Goal: Task Accomplishment & Management: Use online tool/utility

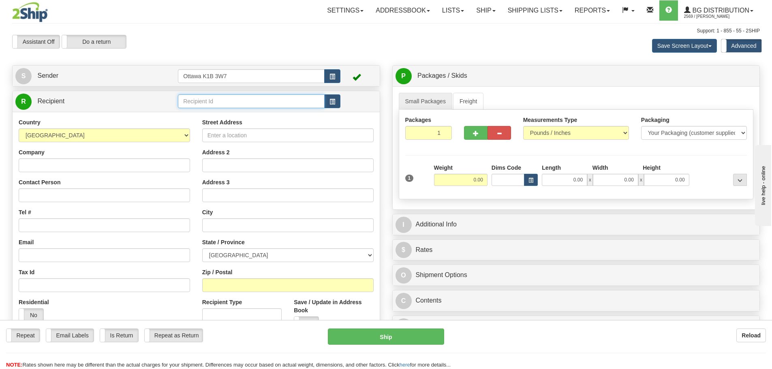
drag, startPoint x: 242, startPoint y: 106, endPoint x: 253, endPoint y: 103, distance: 11.5
click at [242, 106] on input "text" at bounding box center [251, 101] width 147 height 14
type input "60635"
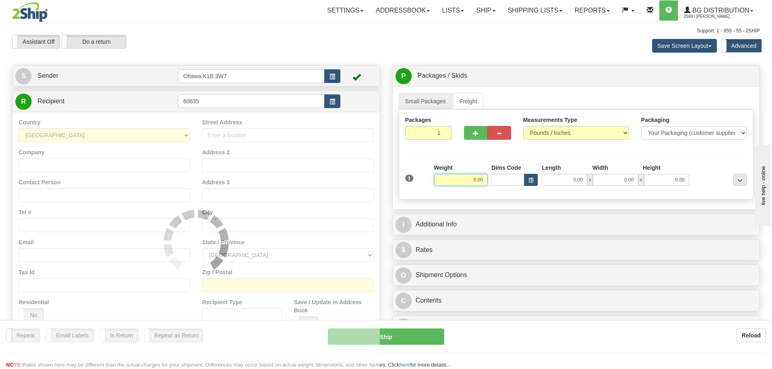
click at [332, 47] on div "Assistant On Assistant Off Do a return Do a return Previous Next Save Screen La…" at bounding box center [386, 46] width 760 height 22
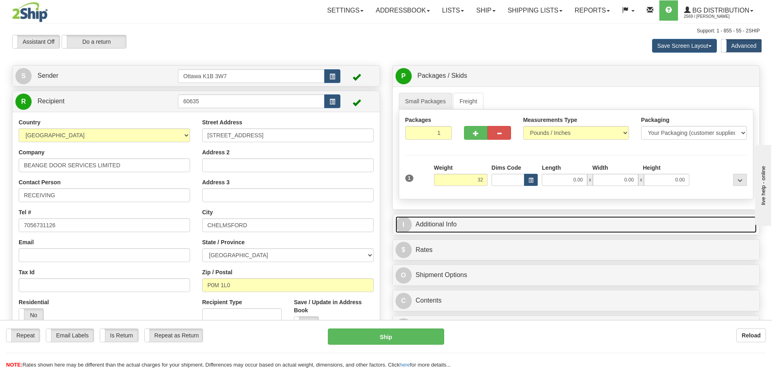
type input "32.00"
click at [493, 228] on link "I Additional Info" at bounding box center [577, 224] width 362 height 17
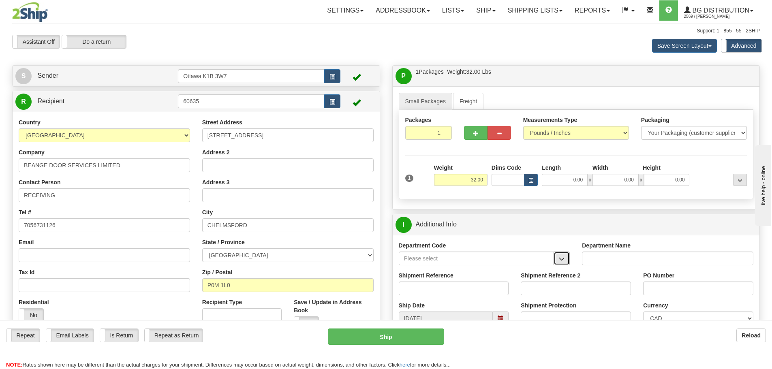
click at [561, 257] on span "button" at bounding box center [562, 259] width 6 height 5
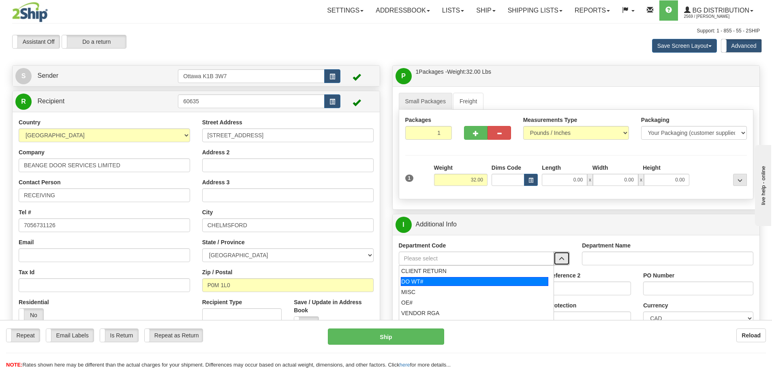
click at [475, 281] on div "DO WT#" at bounding box center [475, 281] width 148 height 9
type input "DO WT#"
type input "DIRECT ORDERS"
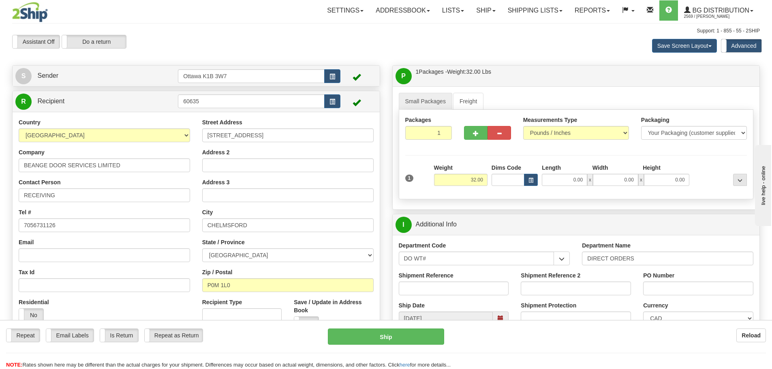
click at [450, 274] on label "Shipment Reference" at bounding box center [426, 276] width 55 height 8
click at [450, 282] on input "Shipment Reference" at bounding box center [454, 289] width 110 height 14
click at [447, 285] on input "Shipment Reference" at bounding box center [454, 289] width 110 height 14
type input "167566-00"
click at [663, 287] on input "PO Number" at bounding box center [698, 289] width 110 height 14
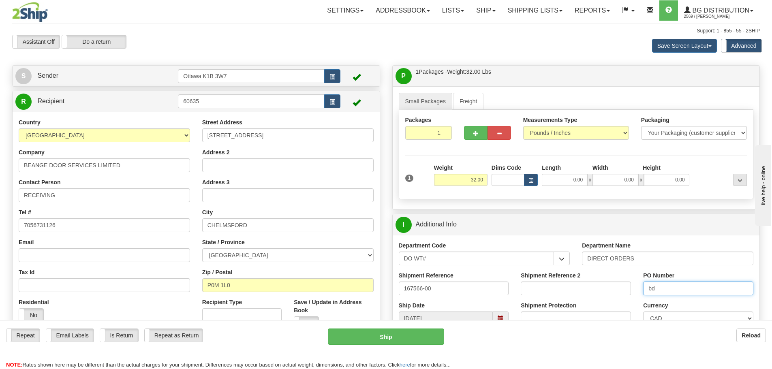
type input "b"
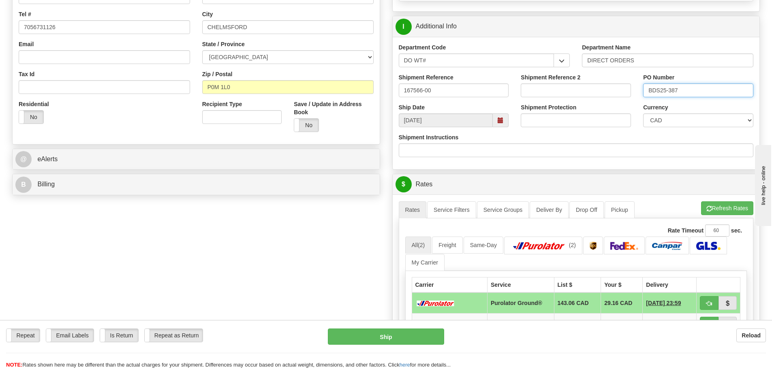
scroll to position [243, 0]
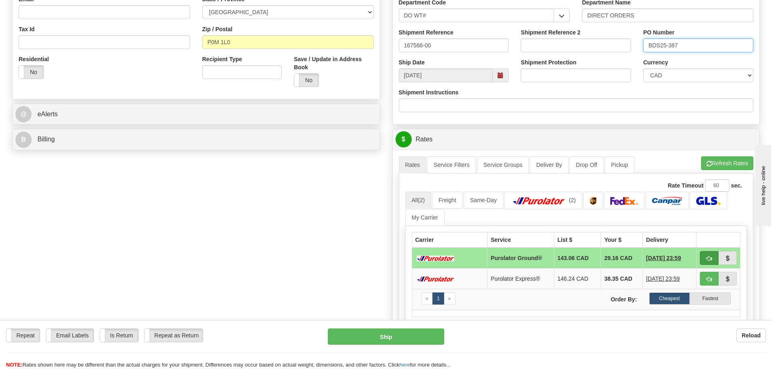
type input "BDS25-387"
click at [707, 259] on span "button" at bounding box center [710, 258] width 6 height 5
type input "260"
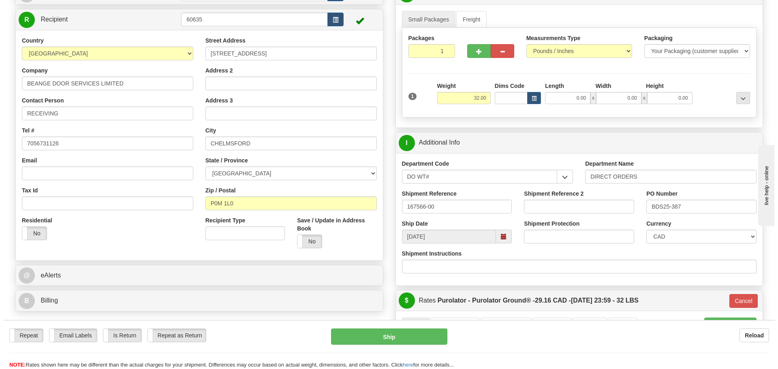
scroll to position [81, 0]
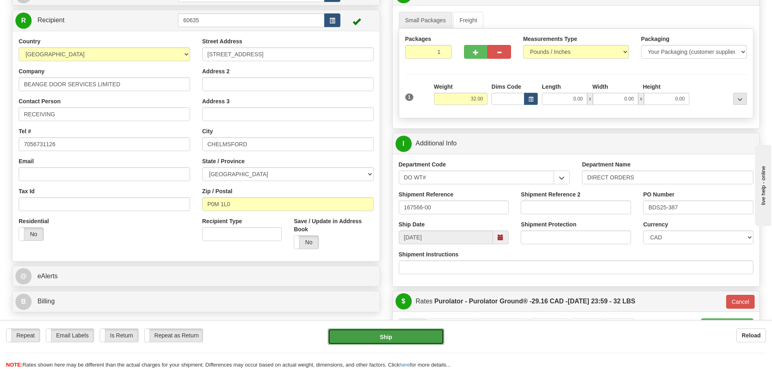
click at [401, 336] on button "Ship" at bounding box center [386, 337] width 116 height 16
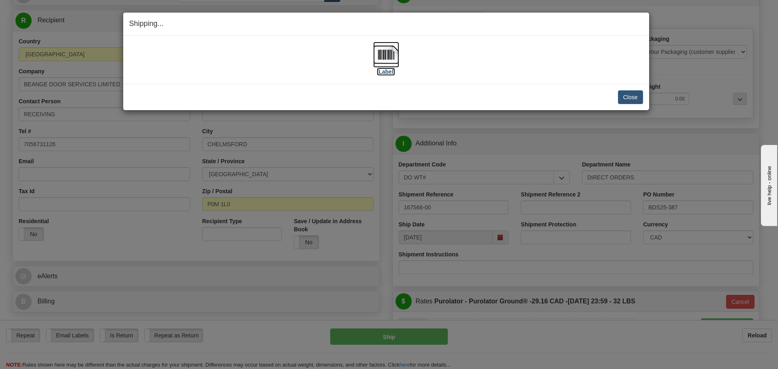
click at [385, 75] on label "[Label]" at bounding box center [386, 72] width 19 height 8
click at [630, 94] on button "Close" at bounding box center [630, 97] width 25 height 14
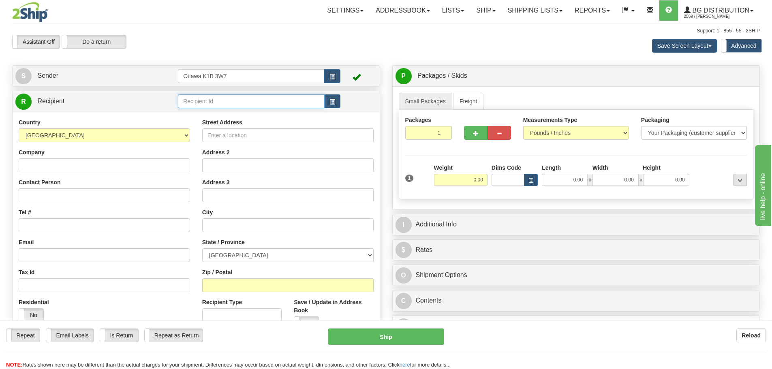
click at [229, 99] on input "text" at bounding box center [251, 101] width 147 height 14
type input "910893"
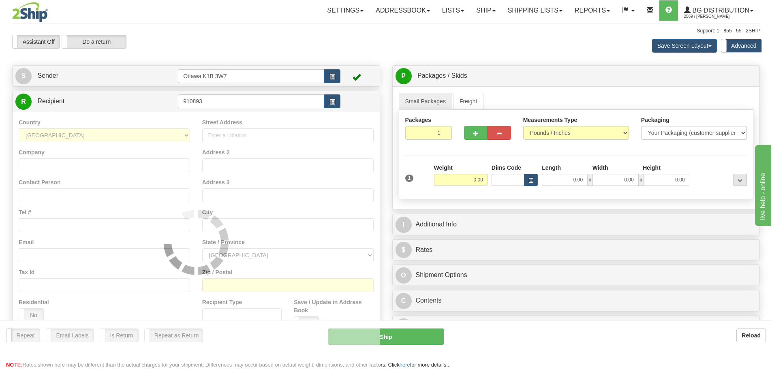
click at [441, 48] on div "Assistant On Assistant Off Do a return Do a return Previous Next Save Screen La…" at bounding box center [386, 46] width 760 height 22
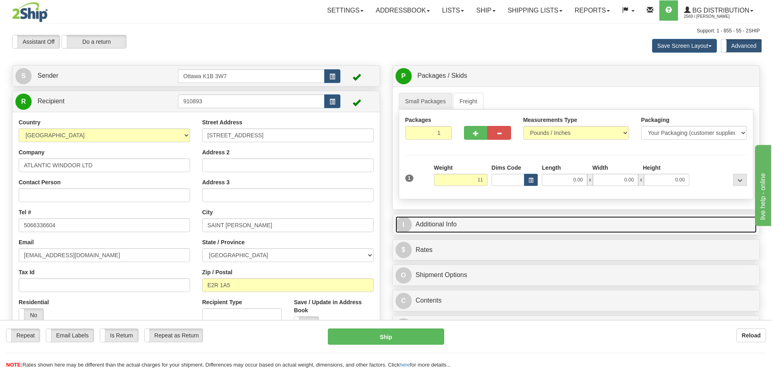
type input "11.00"
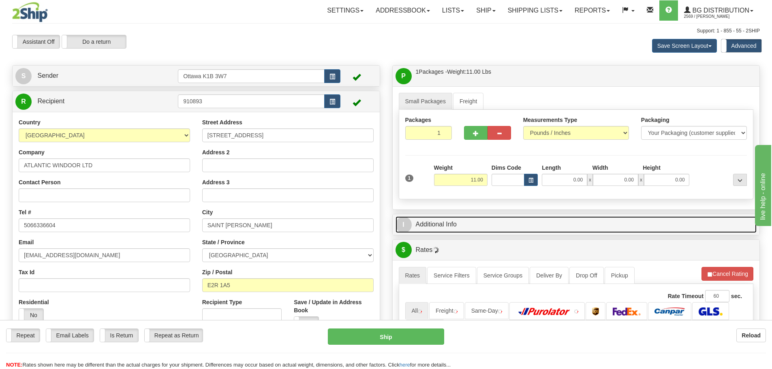
click at [555, 224] on link "I Additional Info" at bounding box center [577, 224] width 362 height 17
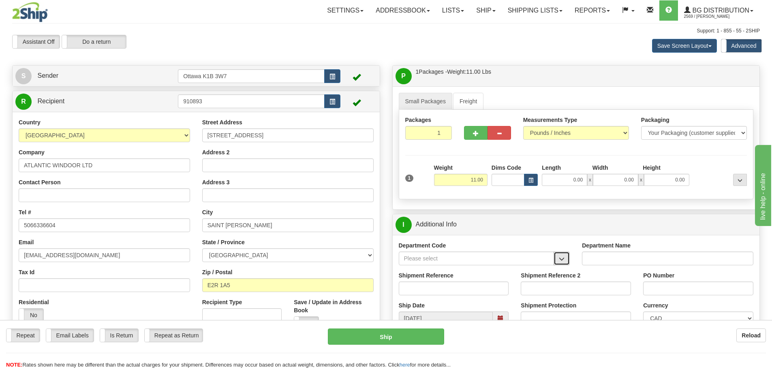
click at [565, 259] on button "button" at bounding box center [562, 259] width 16 height 14
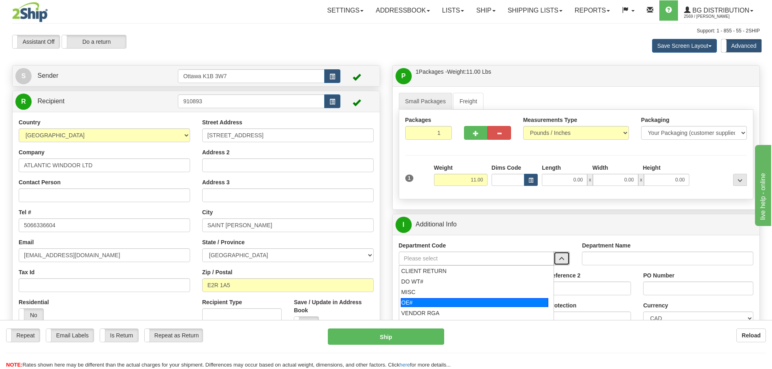
click at [439, 299] on div "OE#" at bounding box center [475, 302] width 148 height 9
type input "OE#"
type input "ORDERS"
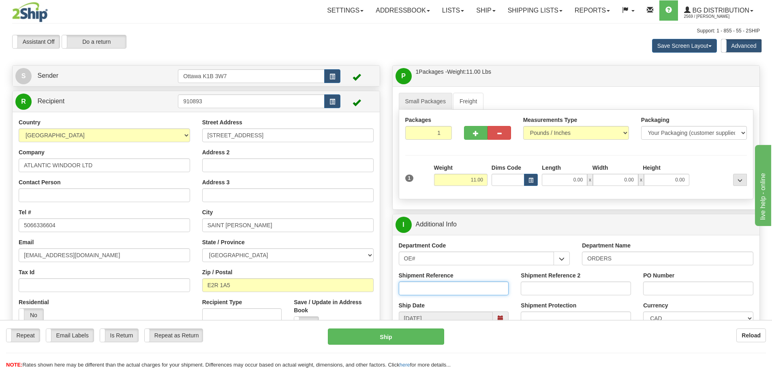
click at [443, 289] on input "Shipment Reference" at bounding box center [454, 289] width 110 height 14
type input "10203152-00"
click at [703, 287] on input "PO Number" at bounding box center [698, 289] width 110 height 14
type input "85969"
click at [451, 48] on div "Save Screen Layout Save Layout Reset to Default Standard Advanced" at bounding box center [608, 46] width 317 height 22
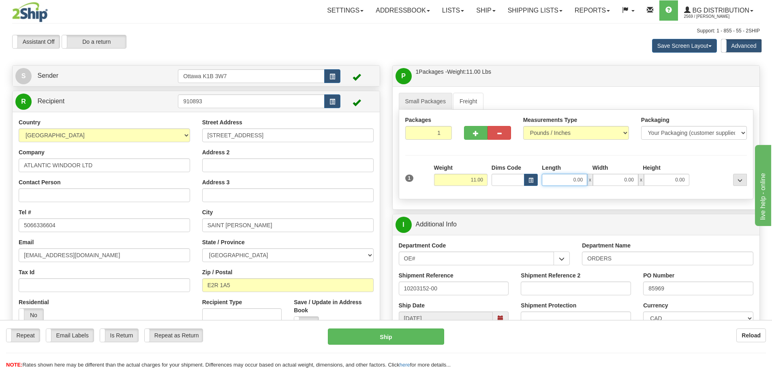
click at [550, 178] on input "0.00" at bounding box center [564, 180] width 45 height 12
type input "53.00"
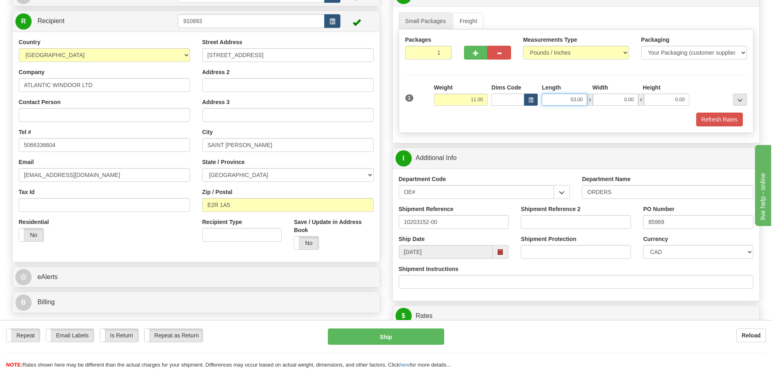
scroll to position [81, 0]
click at [608, 99] on input "0.00" at bounding box center [615, 99] width 45 height 12
type input "11.50"
type input "6.50"
click at [713, 116] on button "Refresh Rates" at bounding box center [719, 119] width 47 height 14
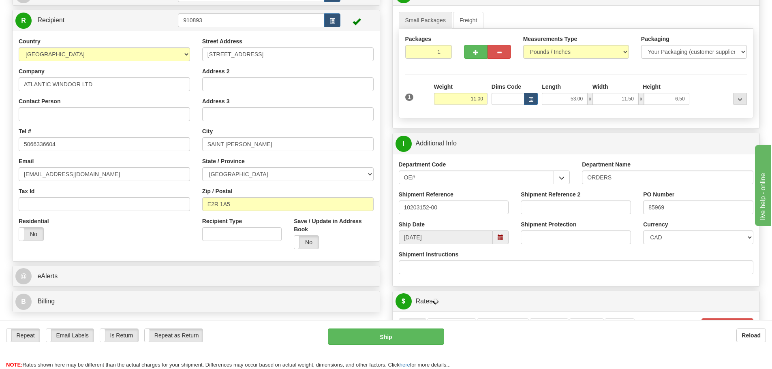
drag, startPoint x: 638, startPoint y: 154, endPoint x: 387, endPoint y: 267, distance: 275.6
click at [387, 267] on div "P Packages / Skids 1 Packages - Weight: 11.00 Lbs 1 Skids - Weight: NaN Lbs Shi…" at bounding box center [576, 295] width 380 height 622
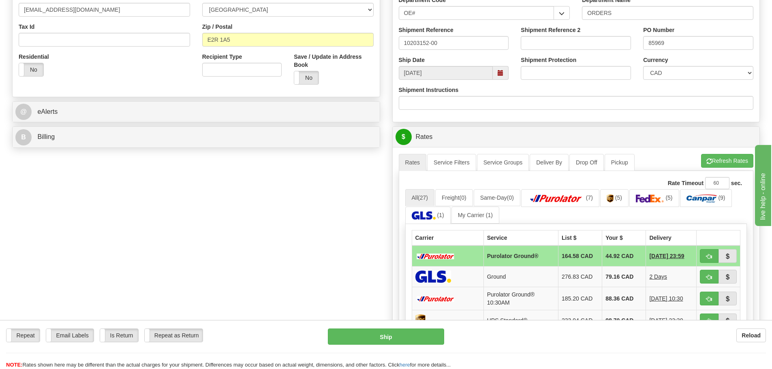
scroll to position [284, 0]
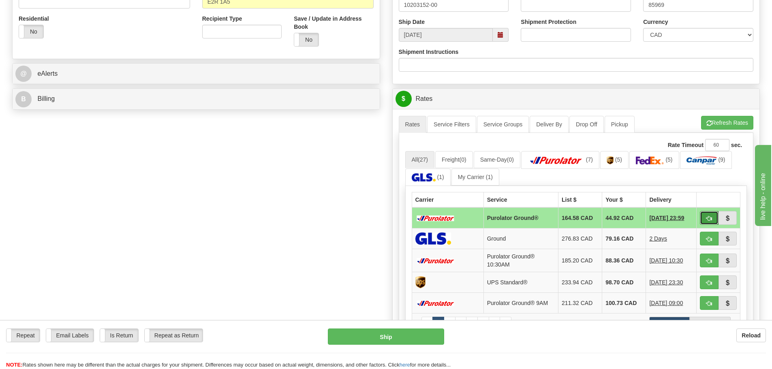
click at [713, 217] on button "button" at bounding box center [709, 218] width 19 height 14
type input "260"
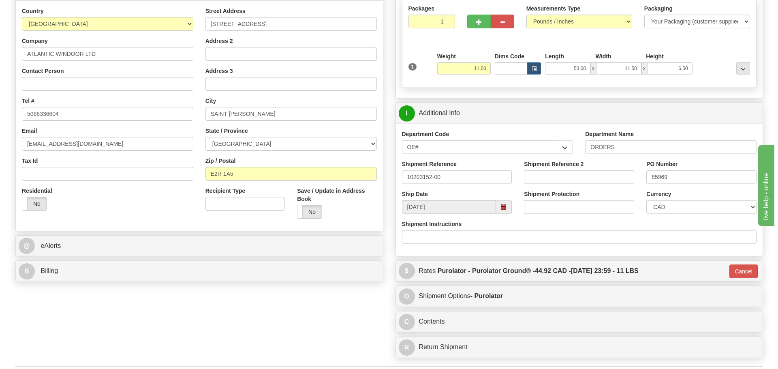
scroll to position [81, 0]
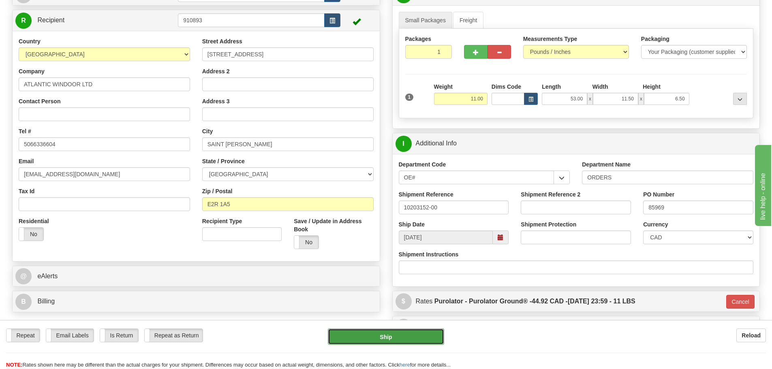
click at [400, 339] on button "Ship" at bounding box center [386, 337] width 116 height 16
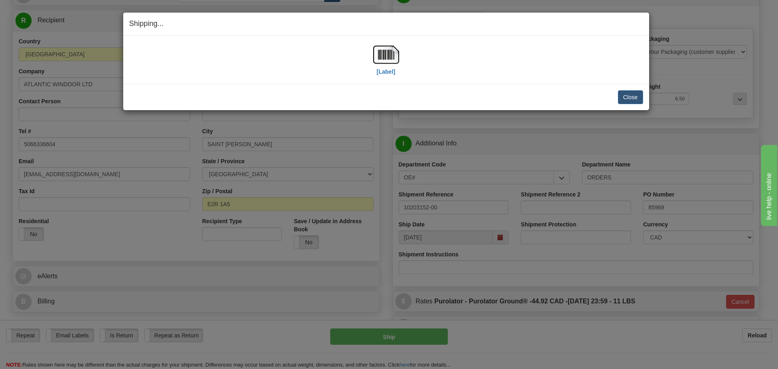
click at [391, 79] on div "[Label] IMPORTANT NOTICE Embassy / Consulate / Government Building / Hospital C…" at bounding box center [386, 60] width 526 height 48
click at [389, 73] on label "[Label]" at bounding box center [386, 72] width 19 height 8
click at [624, 95] on button "Close" at bounding box center [630, 97] width 25 height 14
